Goal: Transaction & Acquisition: Purchase product/service

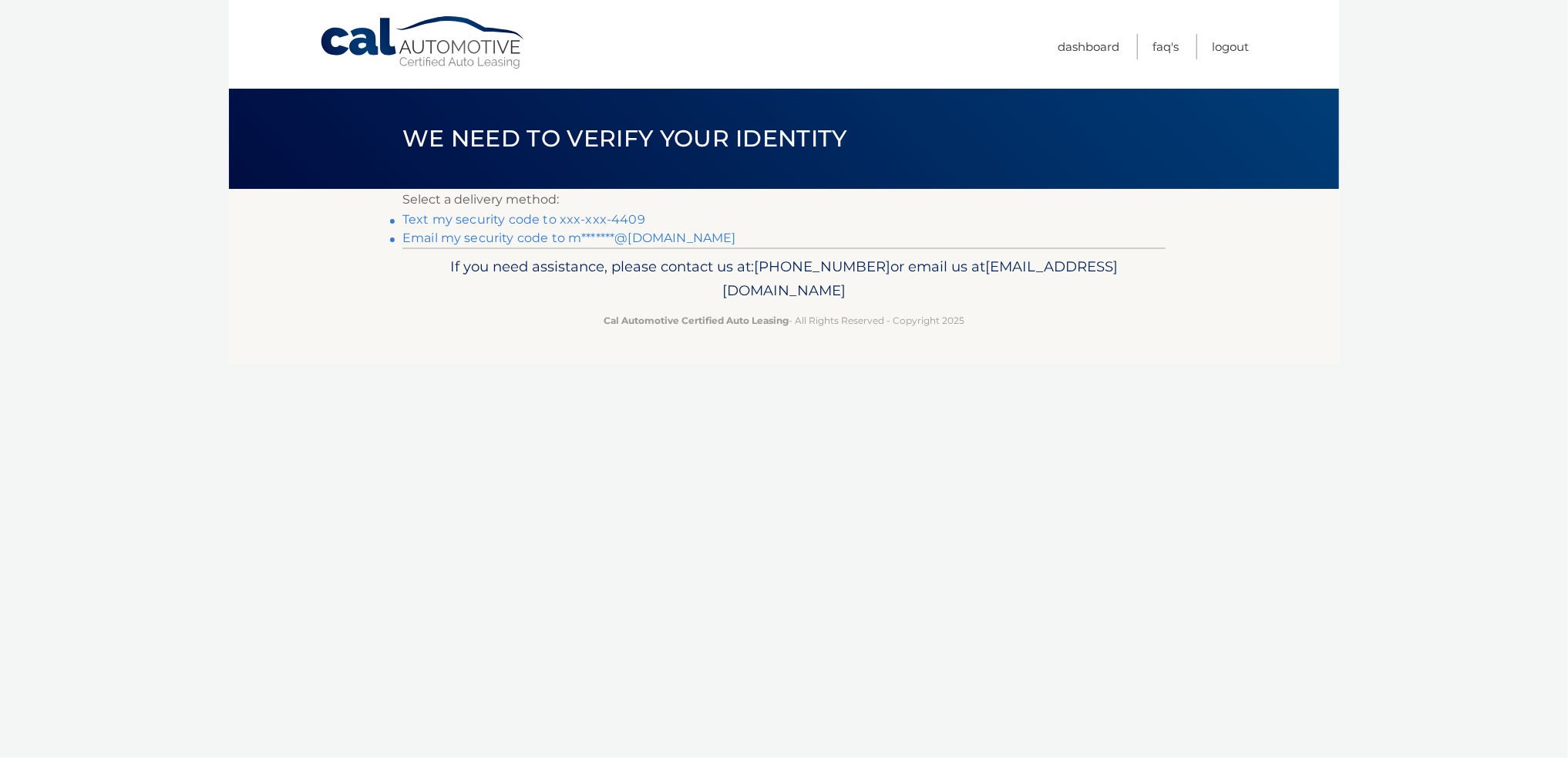
click at [487, 217] on link "Text my security code to xxx-xxx-4409" at bounding box center [523, 219] width 242 height 15
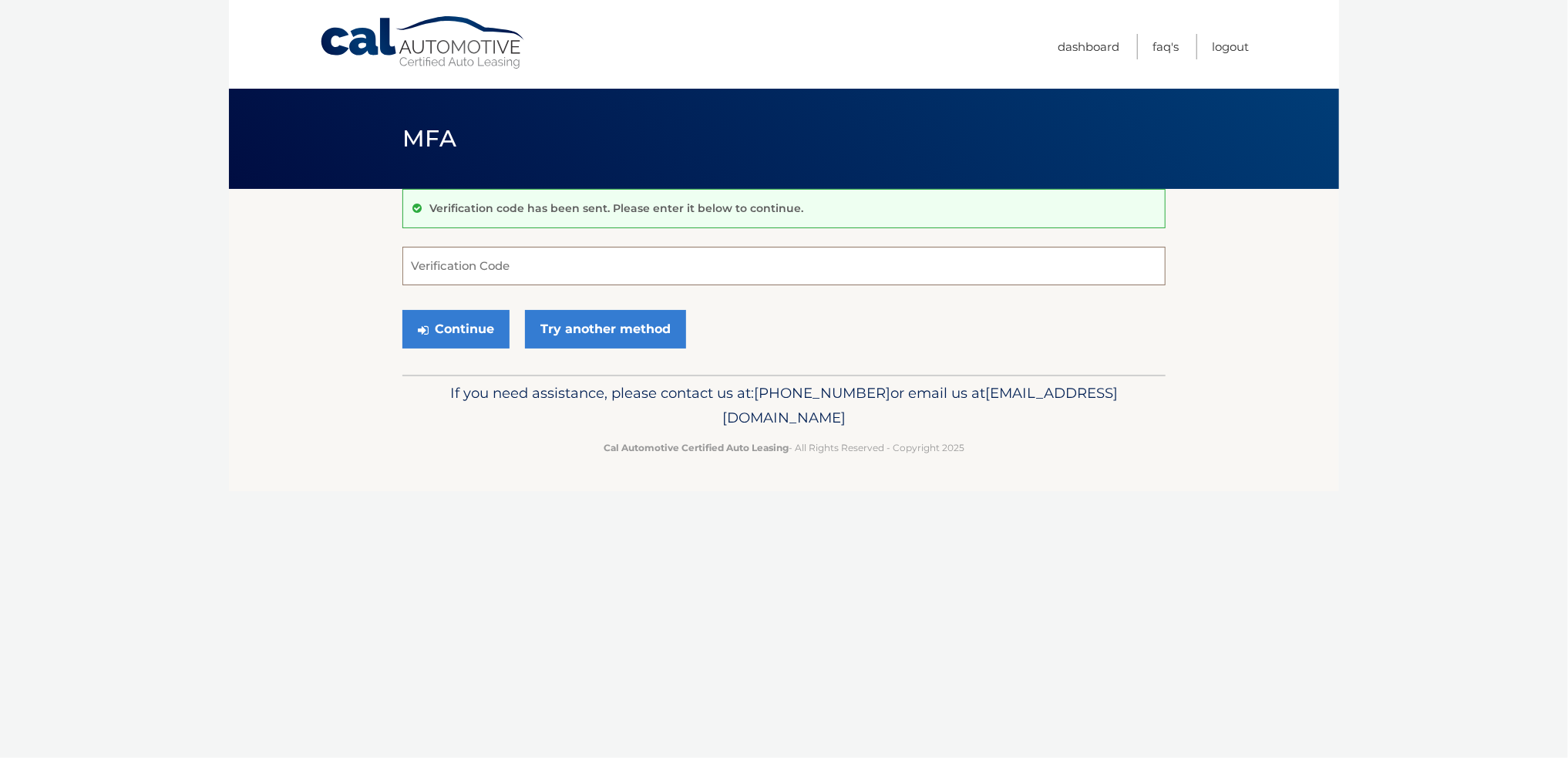
click at [444, 268] on input "Verification Code" at bounding box center [784, 265] width 763 height 39
type input "684055"
click at [443, 330] on button "Continue" at bounding box center [456, 329] width 107 height 39
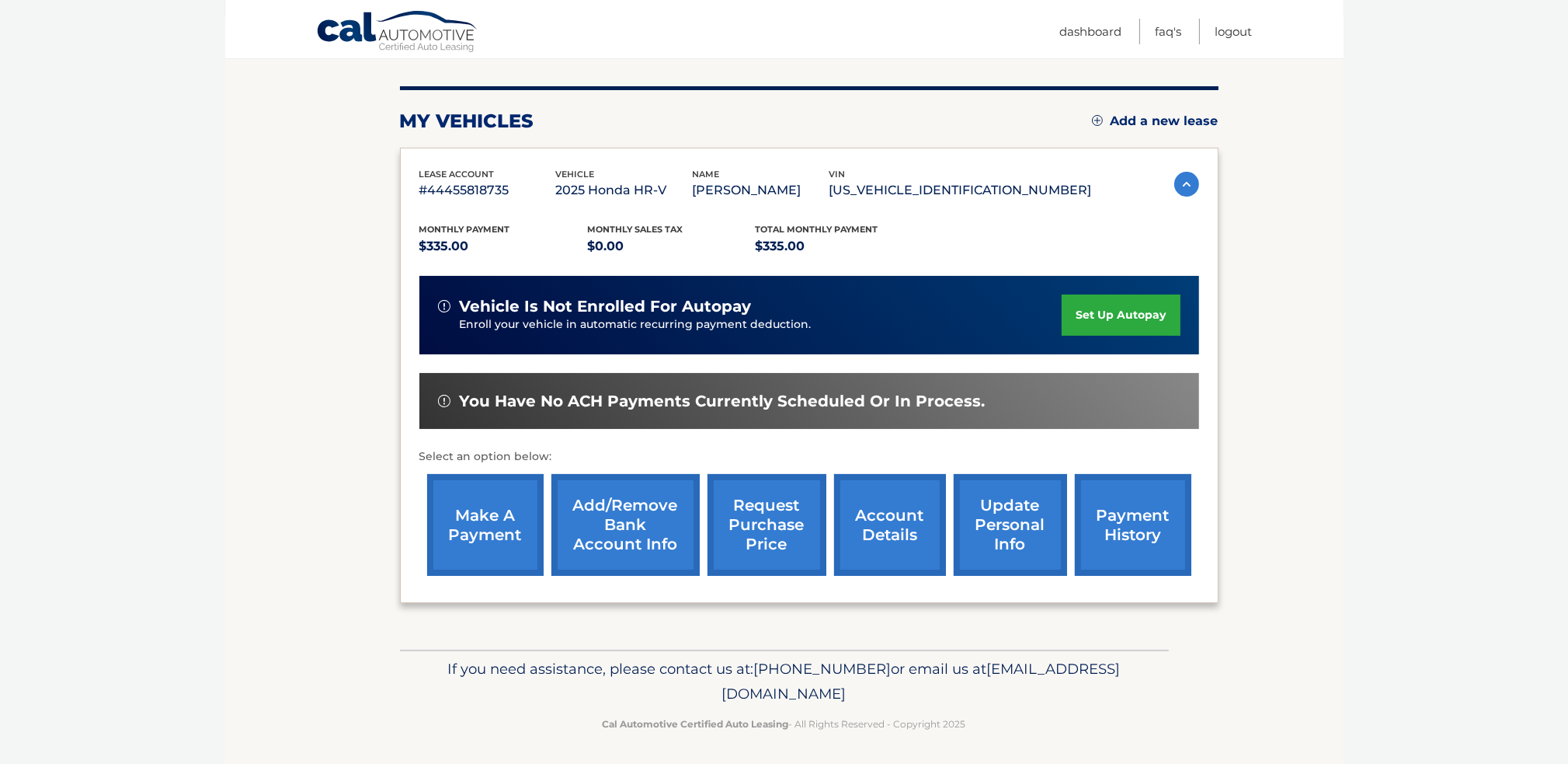
scroll to position [176, 0]
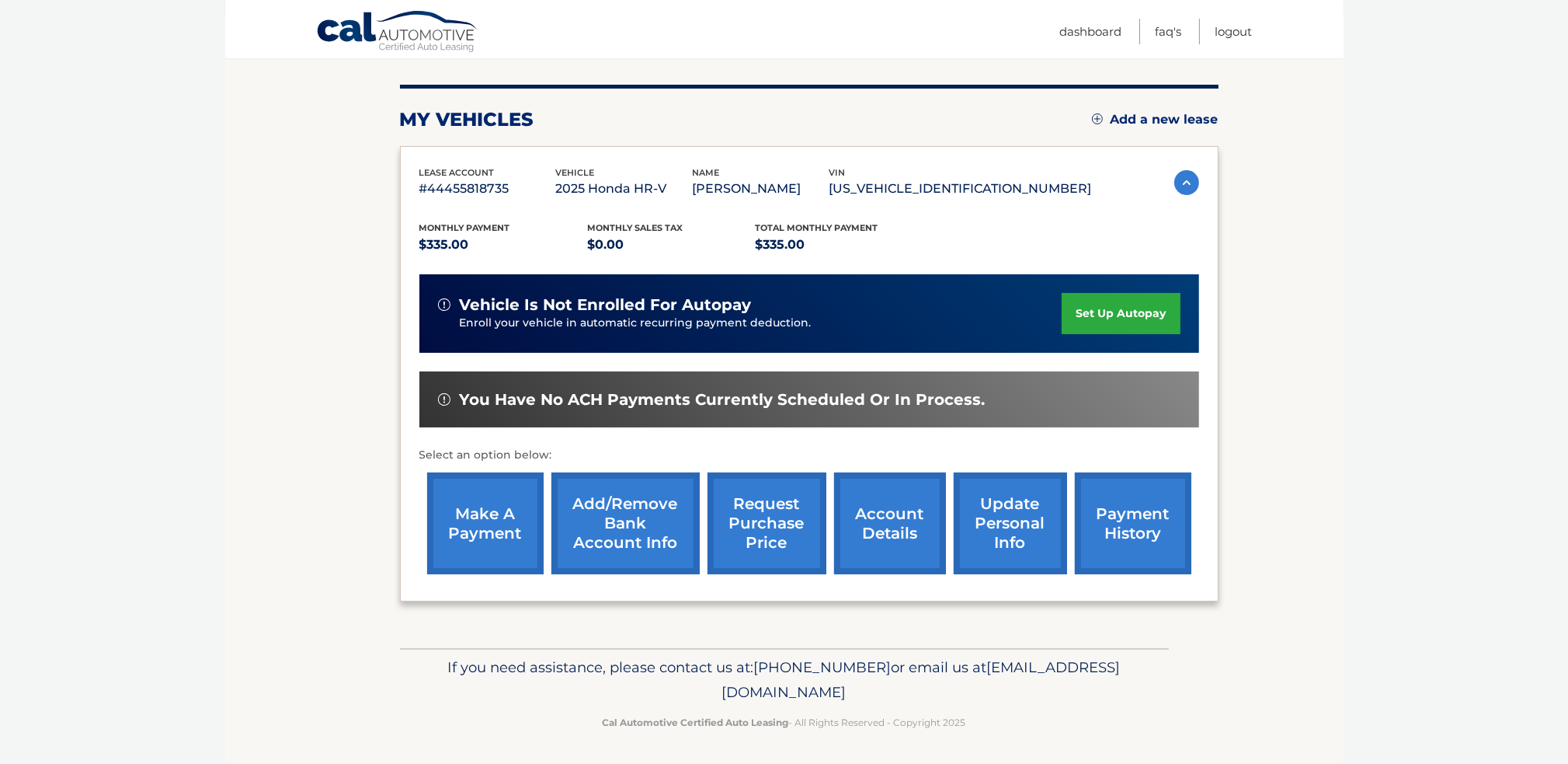
click at [473, 516] on link "make a payment" at bounding box center [485, 524] width 117 height 102
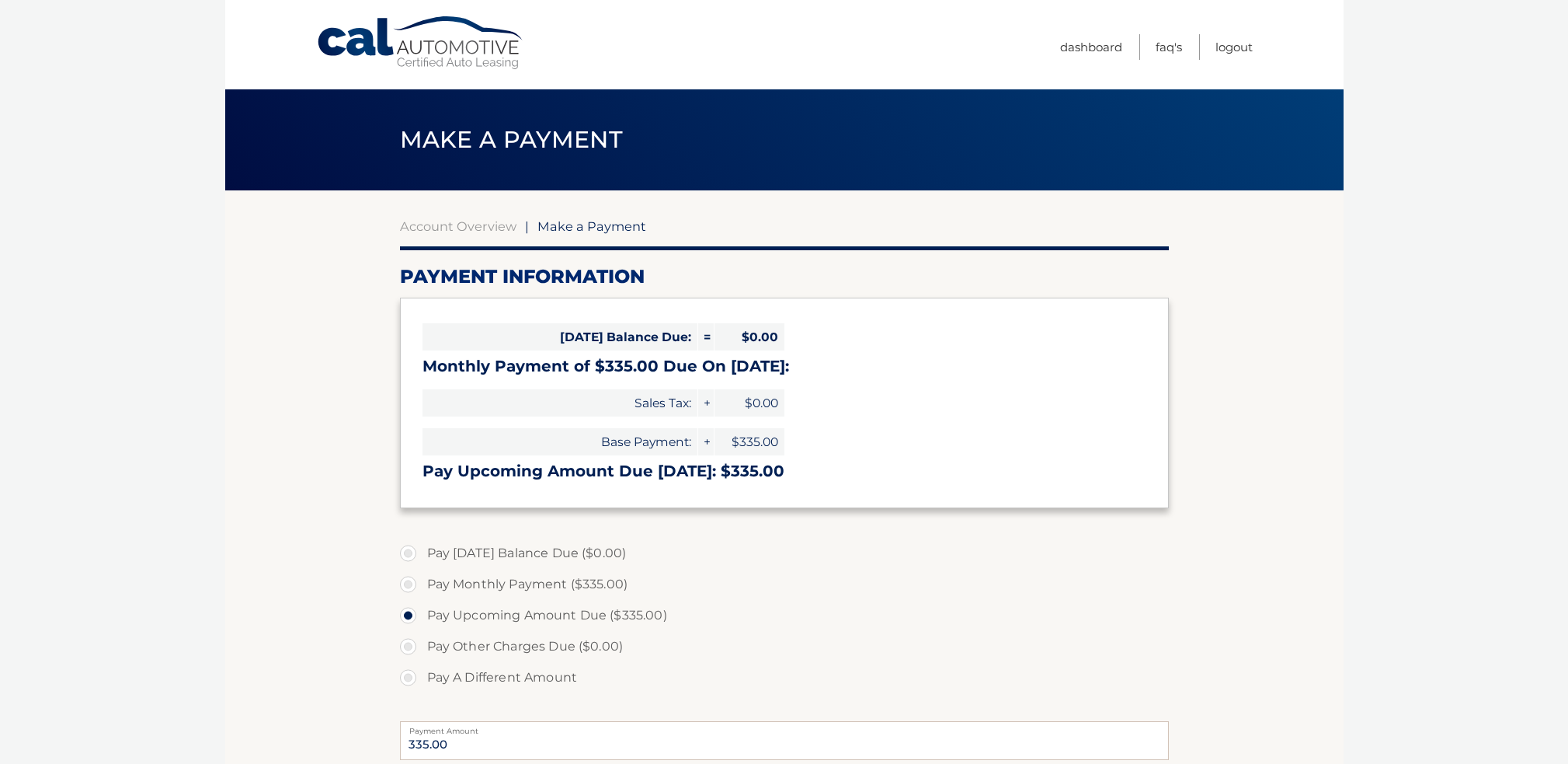
select select "MTg0ZjYxYmItMjBhOS00YmMxLTg4ZTMtMmYwMjhlMTQyZTJl"
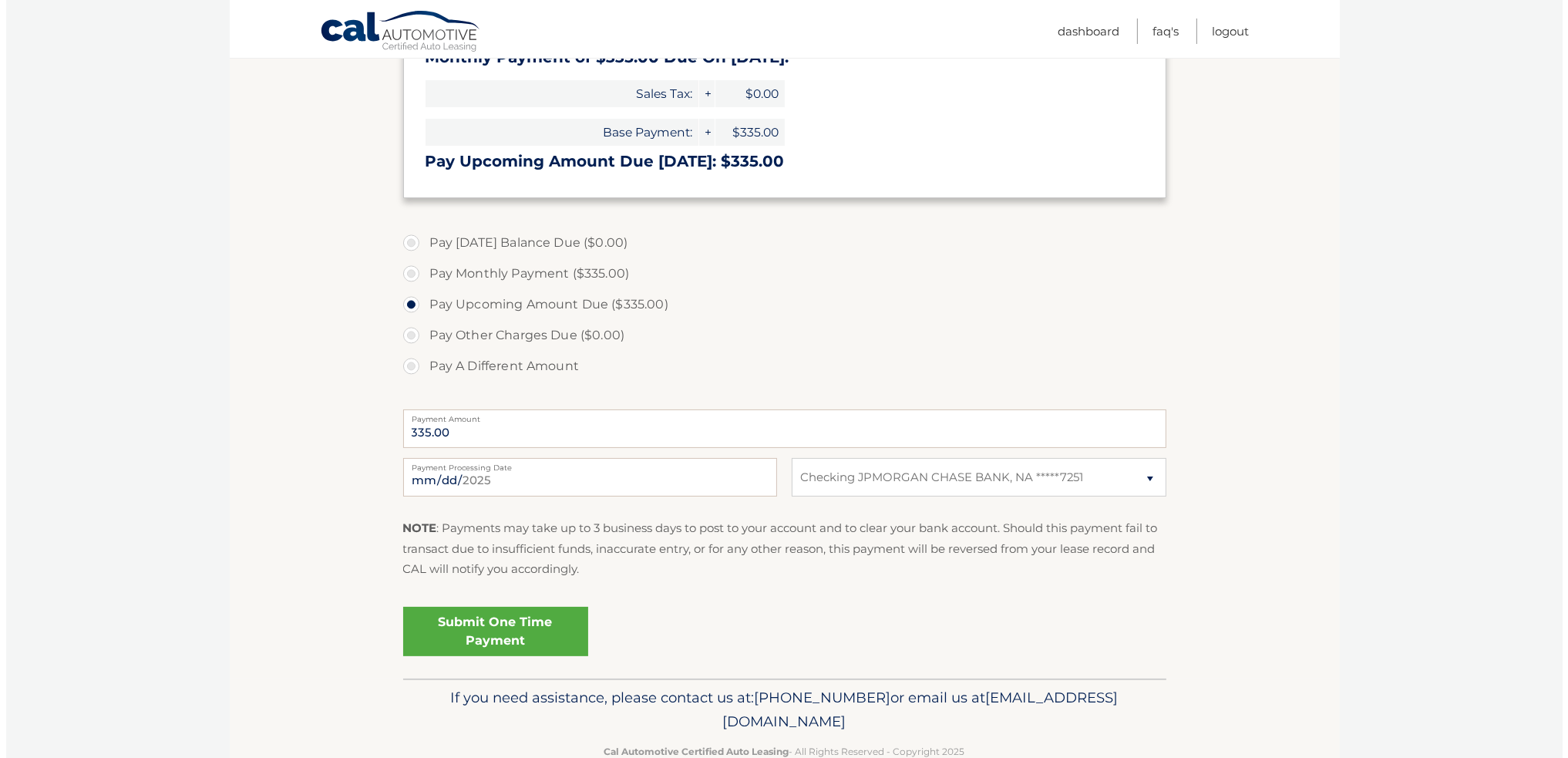
scroll to position [308, 0]
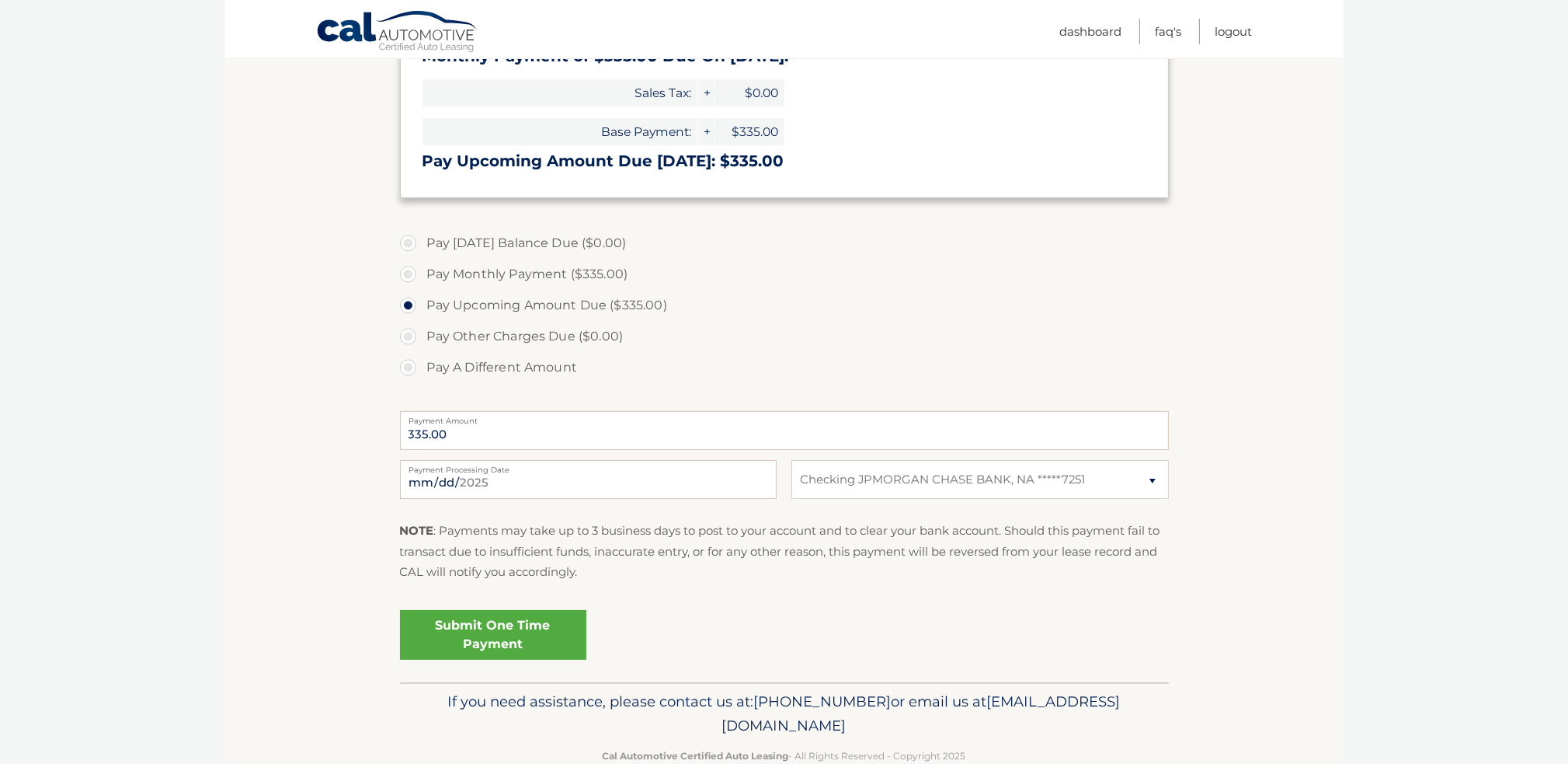
click at [478, 637] on link "Submit One Time Payment" at bounding box center [492, 635] width 186 height 50
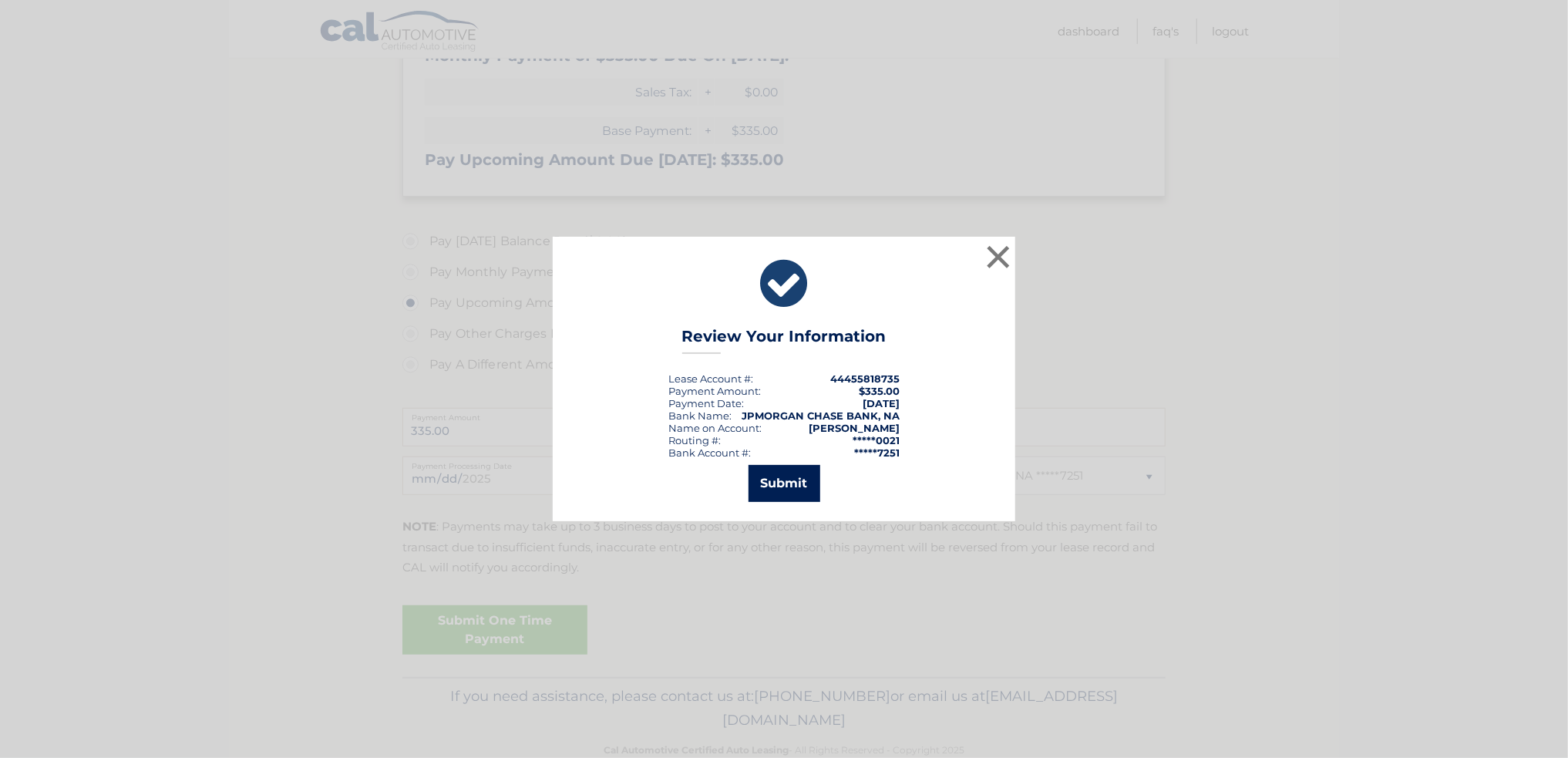
click at [775, 491] on button "Submit" at bounding box center [784, 483] width 71 height 37
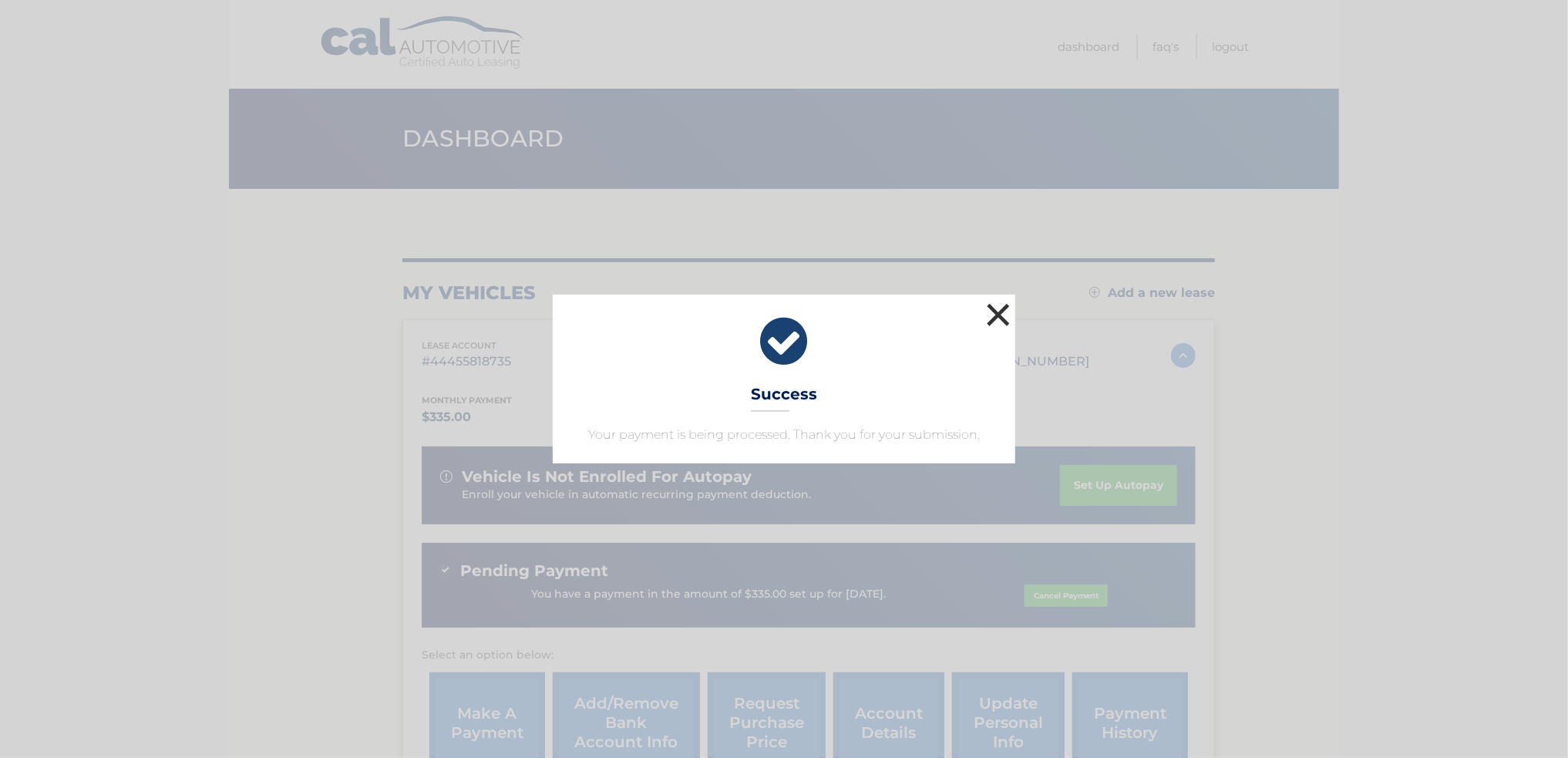
click at [1009, 324] on button "×" at bounding box center [997, 314] width 31 height 31
